Goal: Find specific page/section: Find specific page/section

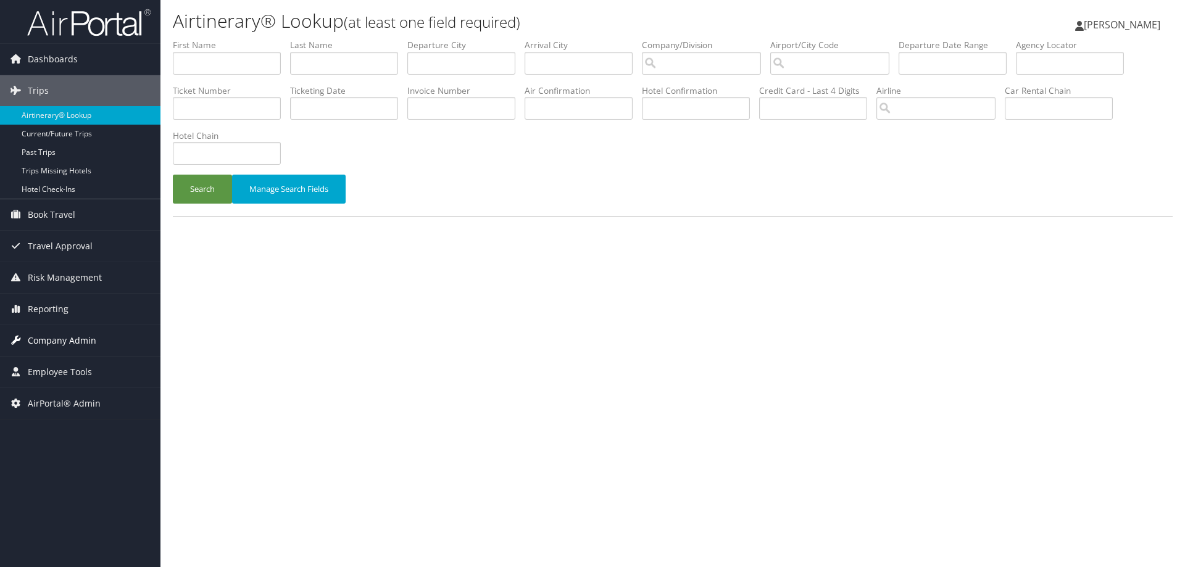
click at [85, 336] on span "Company Admin" at bounding box center [62, 340] width 69 height 31
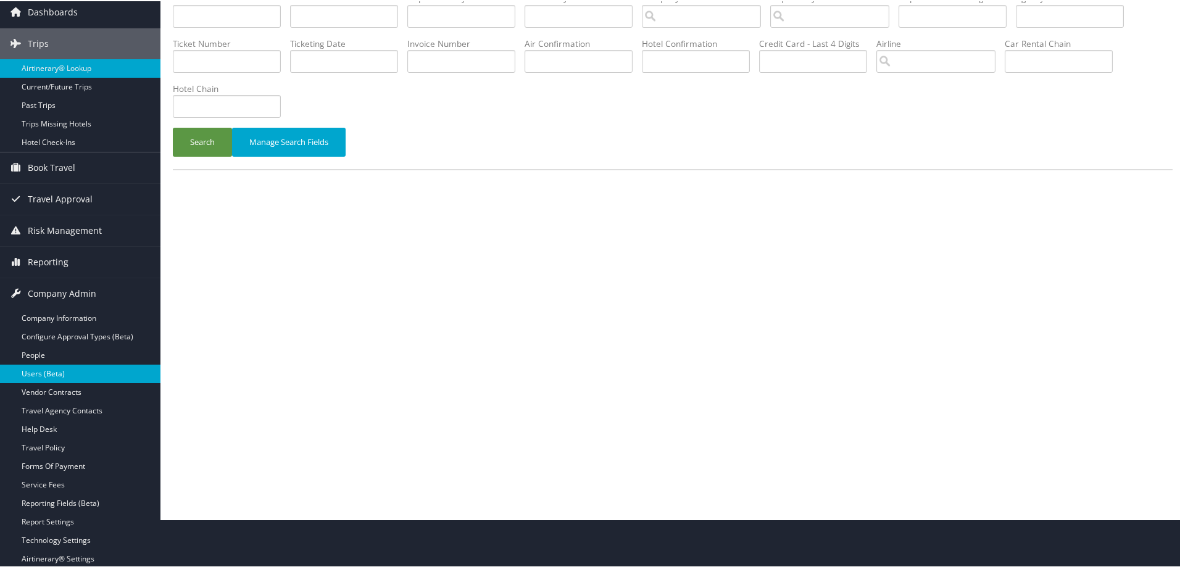
scroll to position [62, 0]
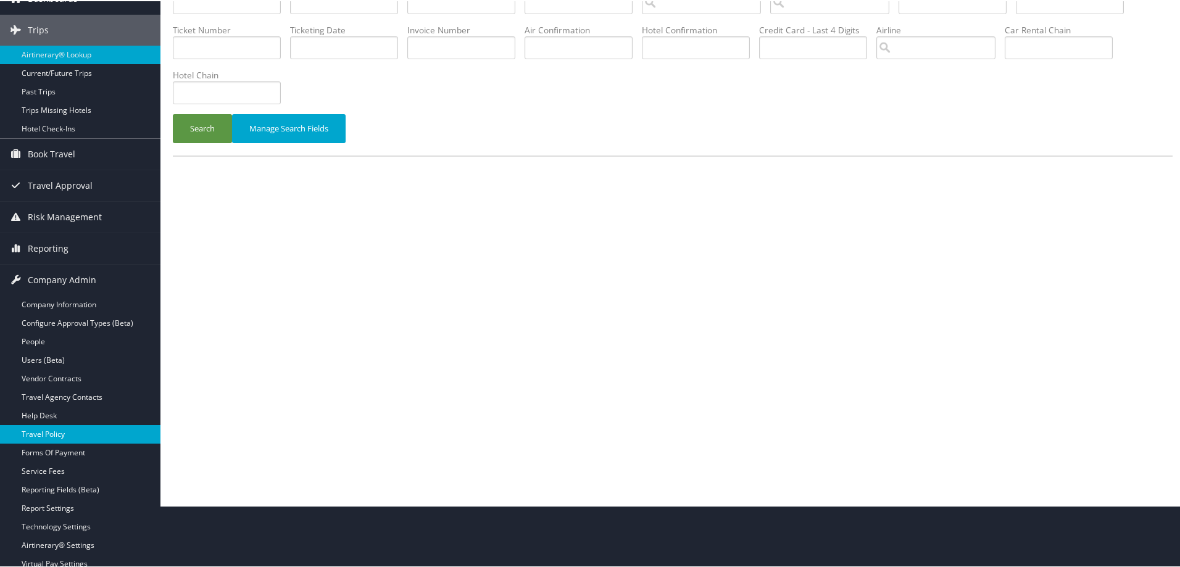
click at [48, 430] on link "Travel Policy" at bounding box center [80, 433] width 161 height 19
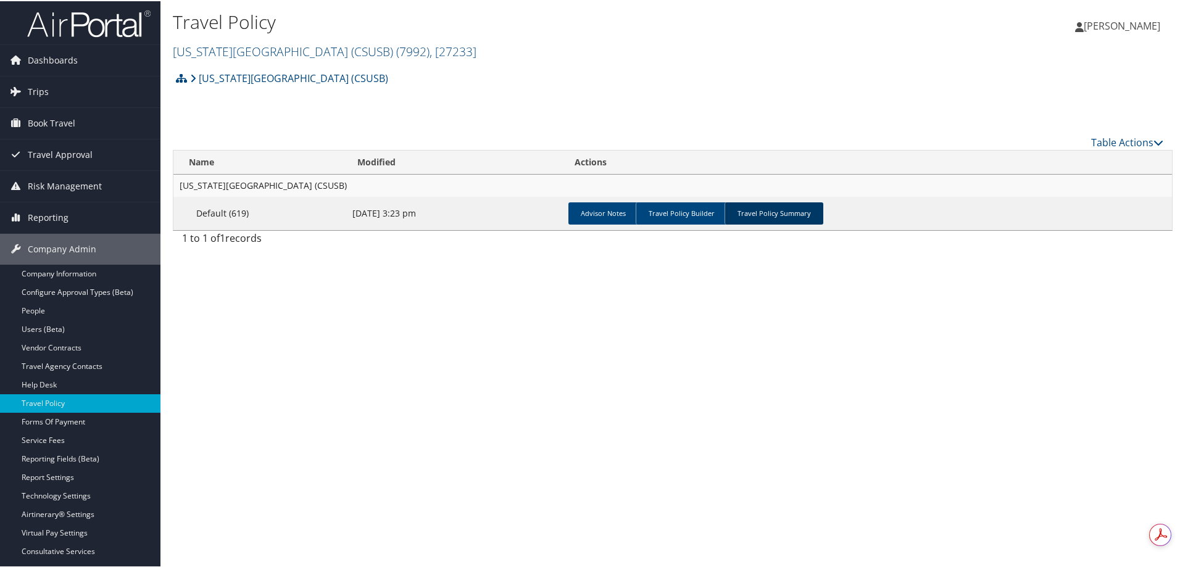
click at [745, 211] on link "Travel Policy Summary" at bounding box center [774, 212] width 99 height 22
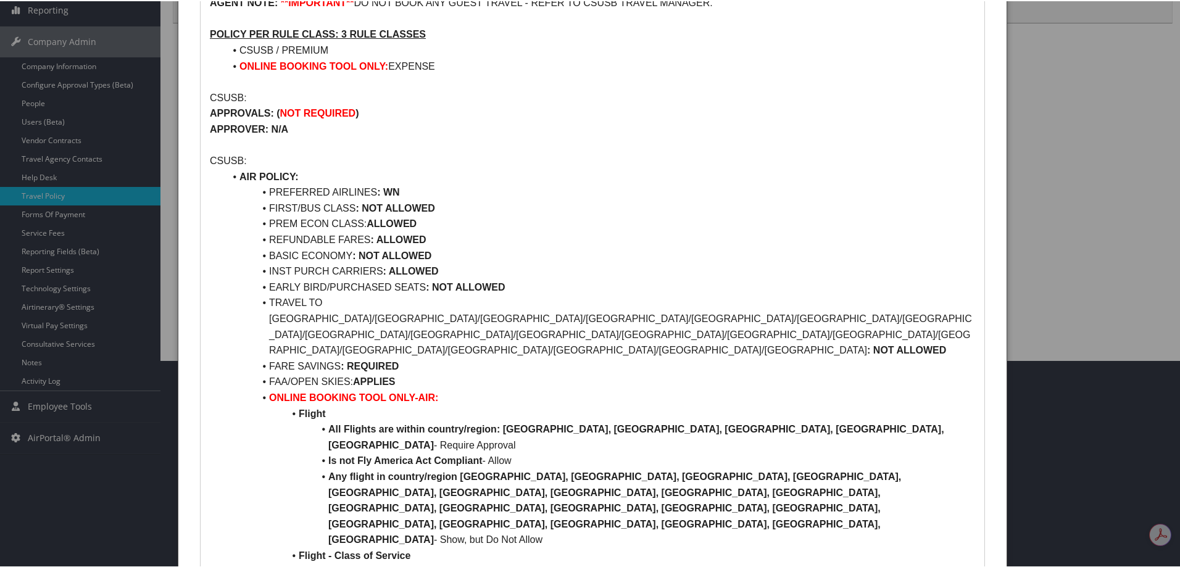
scroll to position [185, 0]
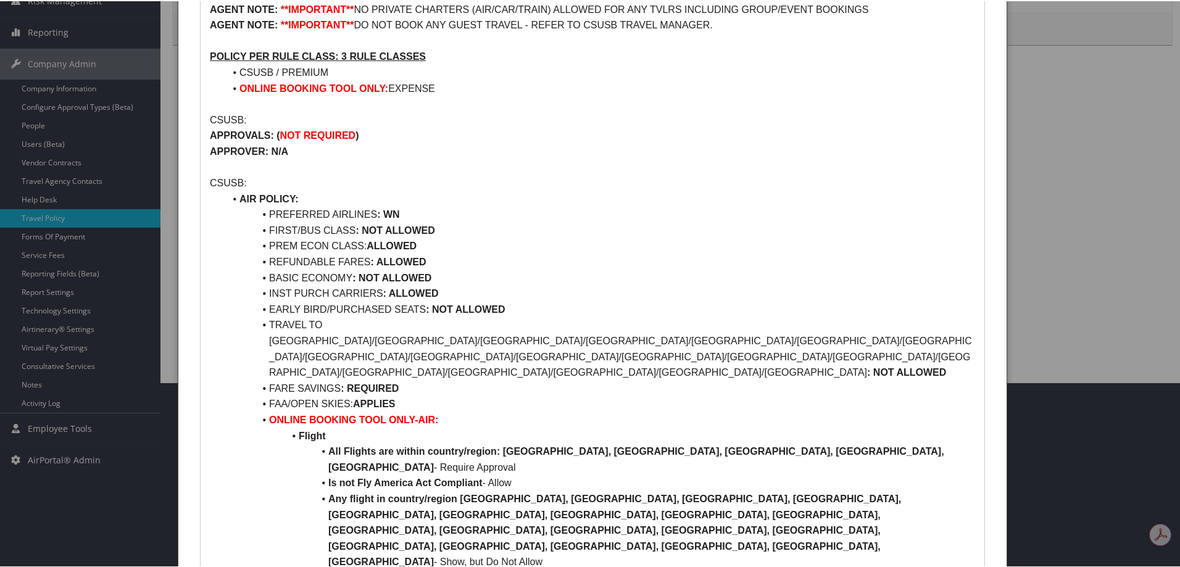
click at [1167, 162] on div at bounding box center [592, 283] width 1185 height 567
click at [1150, 179] on div at bounding box center [592, 283] width 1185 height 567
